Goal: Information Seeking & Learning: Learn about a topic

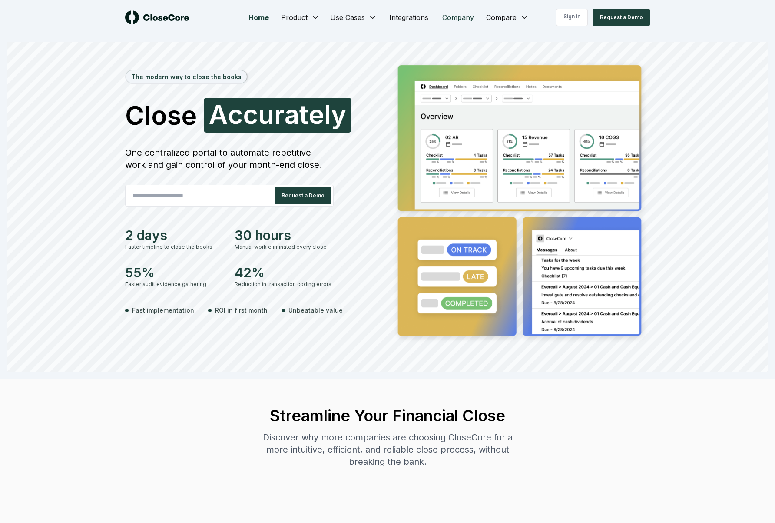
click at [460, 19] on link "Company" at bounding box center [458, 17] width 46 height 17
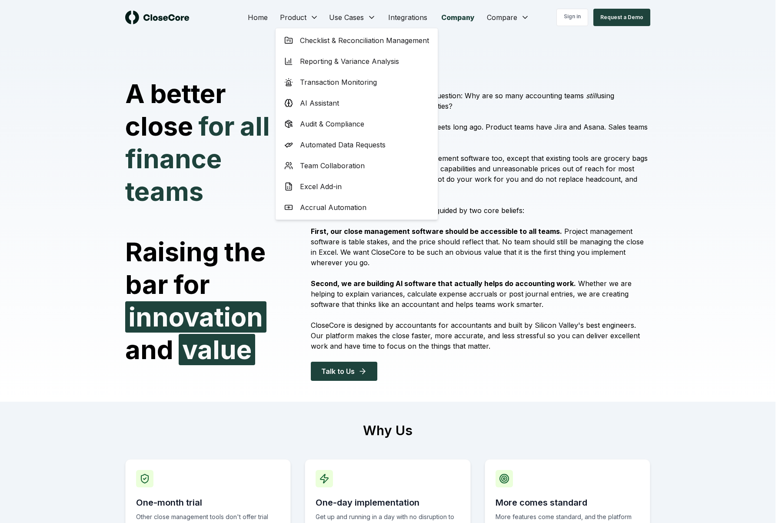
drag, startPoint x: 342, startPoint y: 285, endPoint x: 339, endPoint y: 281, distance: 5.0
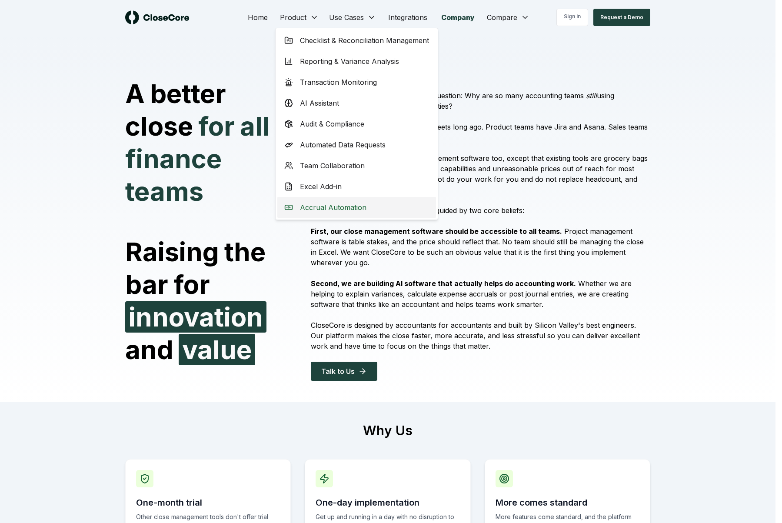
click at [334, 207] on span "Accrual Automation" at bounding box center [333, 207] width 66 height 10
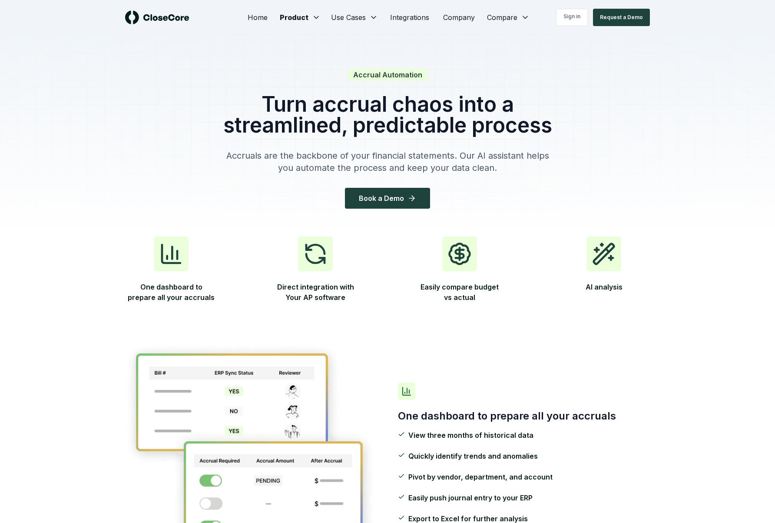
drag, startPoint x: 319, startPoint y: 195, endPoint x: 259, endPoint y: 177, distance: 62.4
drag, startPoint x: 259, startPoint y: 177, endPoint x: 513, endPoint y: 163, distance: 255.0
click at [513, 163] on p "Accruals are the backbone of your financial statements. Our AI assistant helps …" at bounding box center [388, 161] width 334 height 24
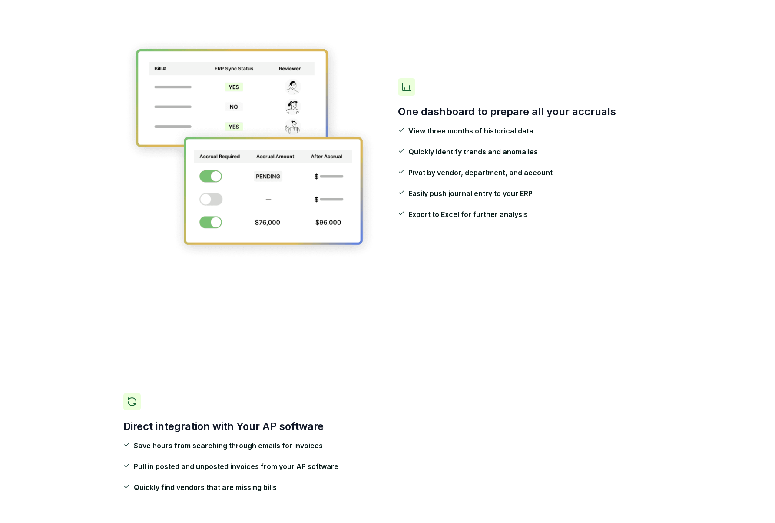
scroll to position [521, 0]
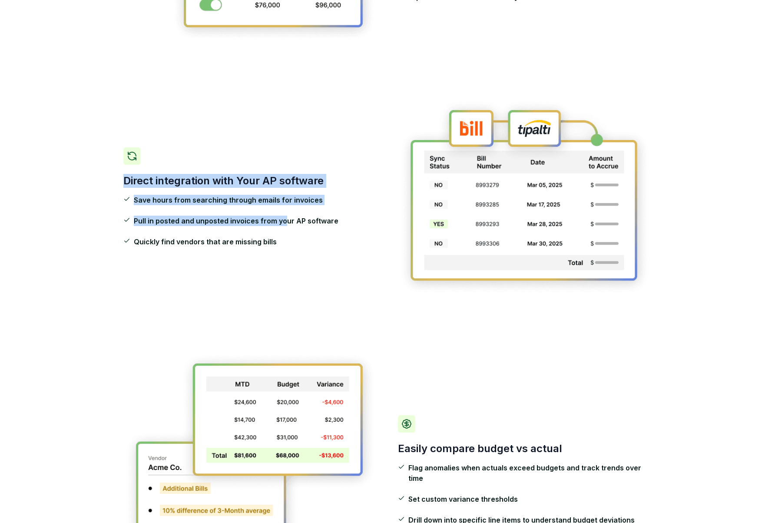
drag, startPoint x: 159, startPoint y: 185, endPoint x: 283, endPoint y: 222, distance: 129.8
click at [283, 222] on div "Direct integration with Your AP software Save hours from searching through emai…" at bounding box center [250, 197] width 254 height 100
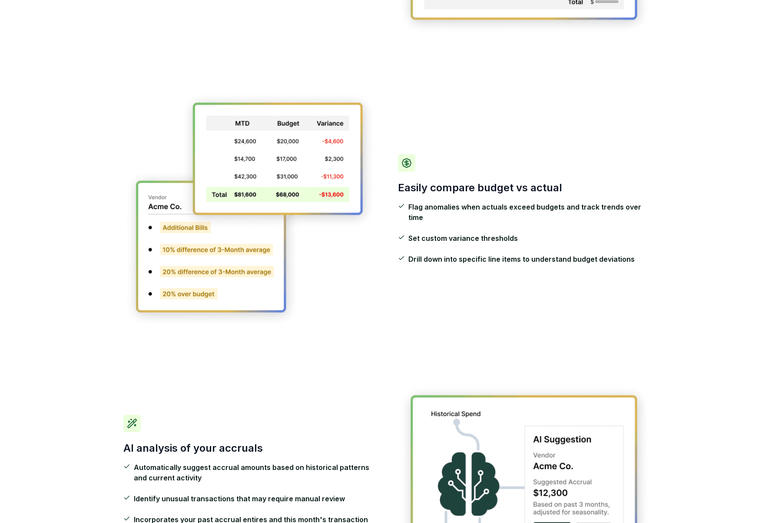
scroll to position [1130, 0]
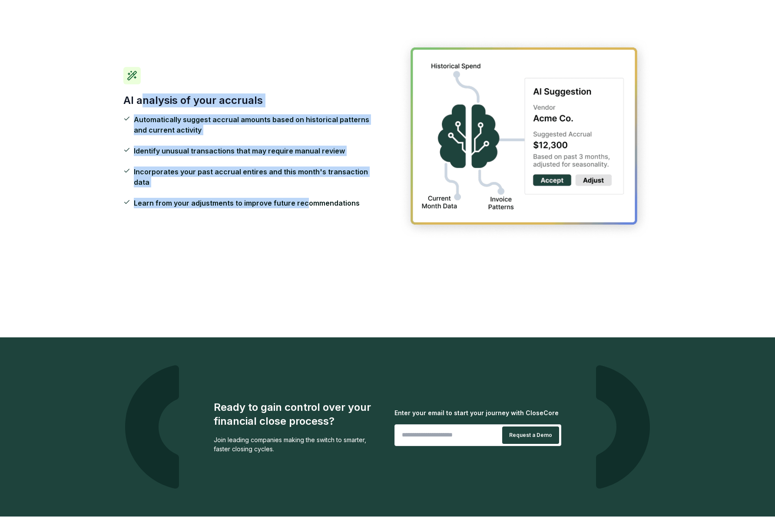
drag, startPoint x: 140, startPoint y: 101, endPoint x: 314, endPoint y: 223, distance: 212.4
click at [314, 222] on div "AI analysis of your accruals Automatically suggest accrual amounts based on his…" at bounding box center [387, 138] width 528 height 260
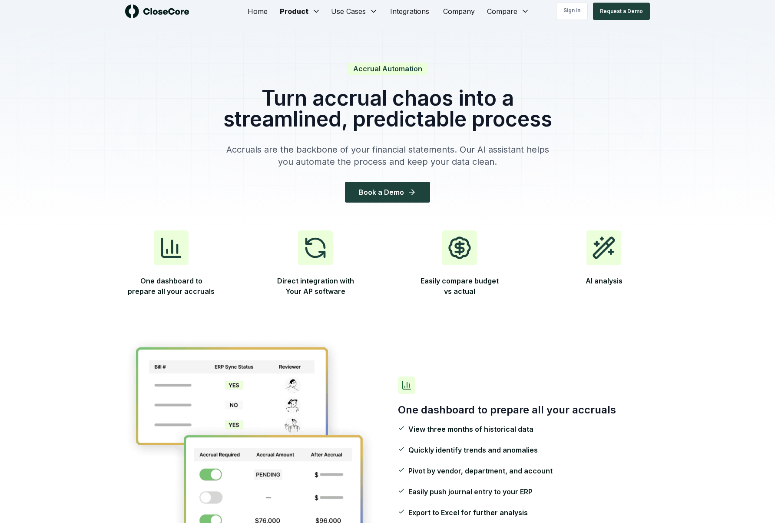
scroll to position [0, 0]
